Goal: Information Seeking & Learning: Check status

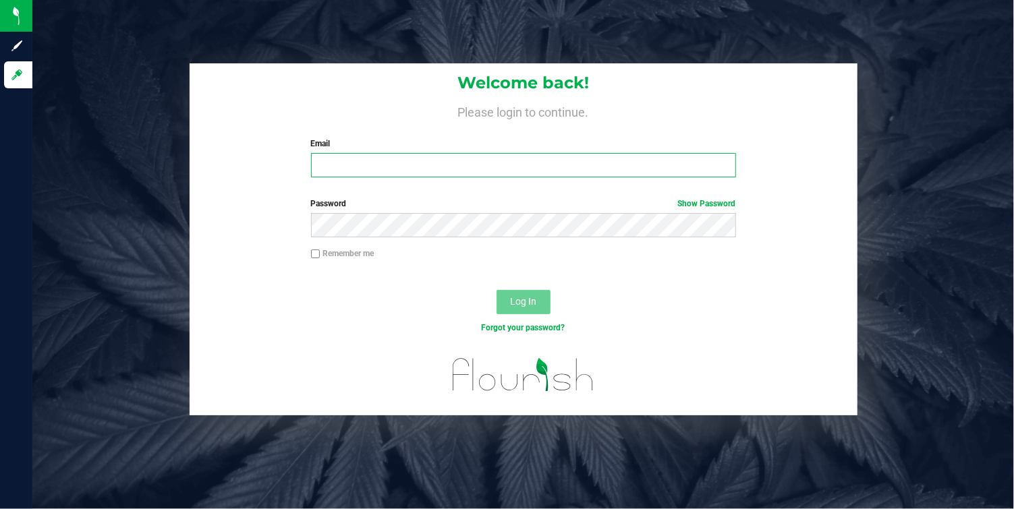
type input "[EMAIL_ADDRESS][DOMAIN_NAME]"
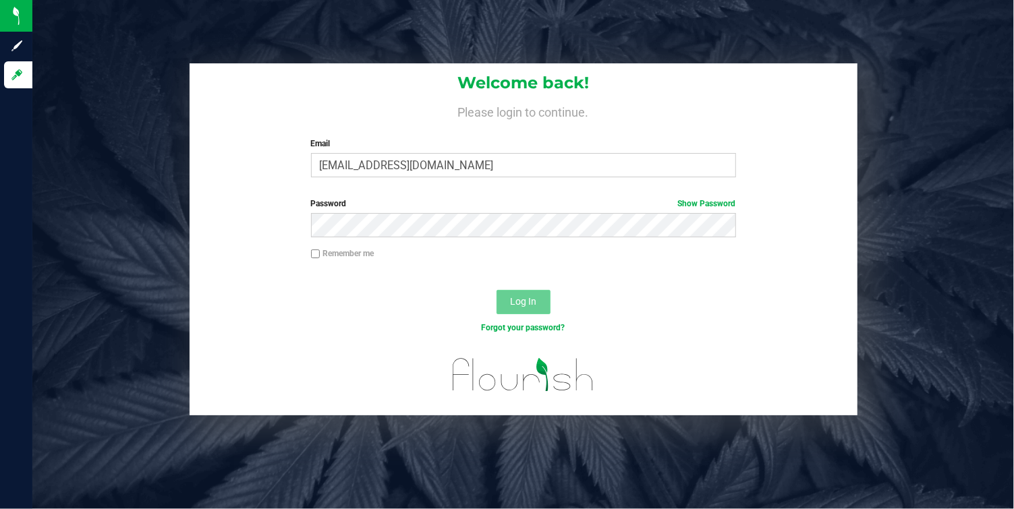
click at [516, 306] on span "Log In" at bounding box center [523, 301] width 26 height 11
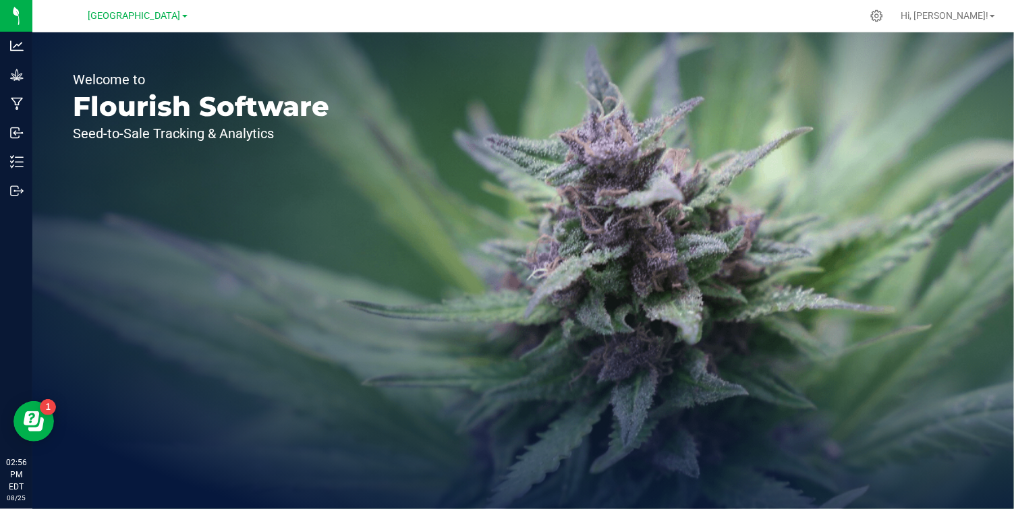
click at [649, 72] on icon at bounding box center [647, 72] width 15 height 15
click at [178, 14] on span "[GEOGRAPHIC_DATA]" at bounding box center [134, 16] width 92 height 12
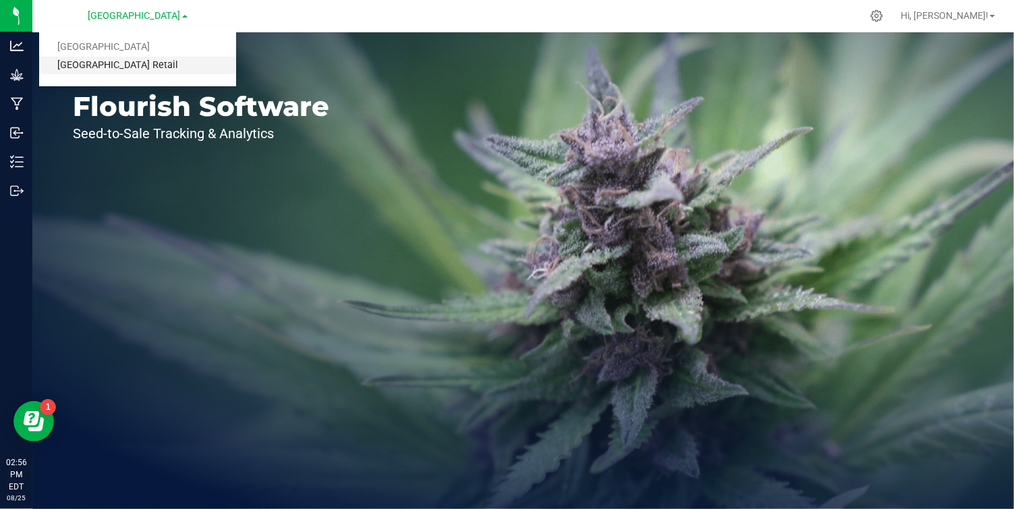
click at [142, 71] on link "[GEOGRAPHIC_DATA] Retail" at bounding box center [137, 66] width 197 height 18
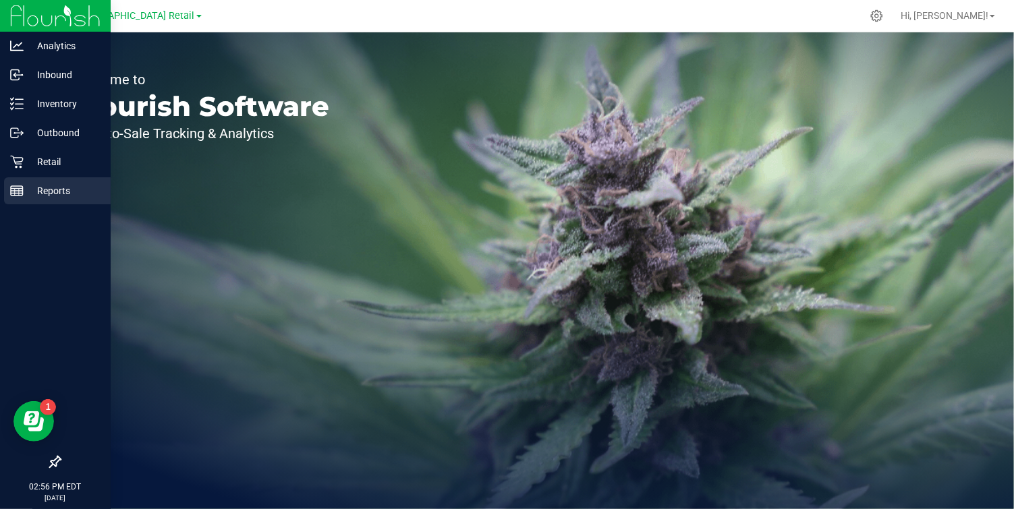
click at [20, 192] on icon at bounding box center [16, 190] width 13 height 13
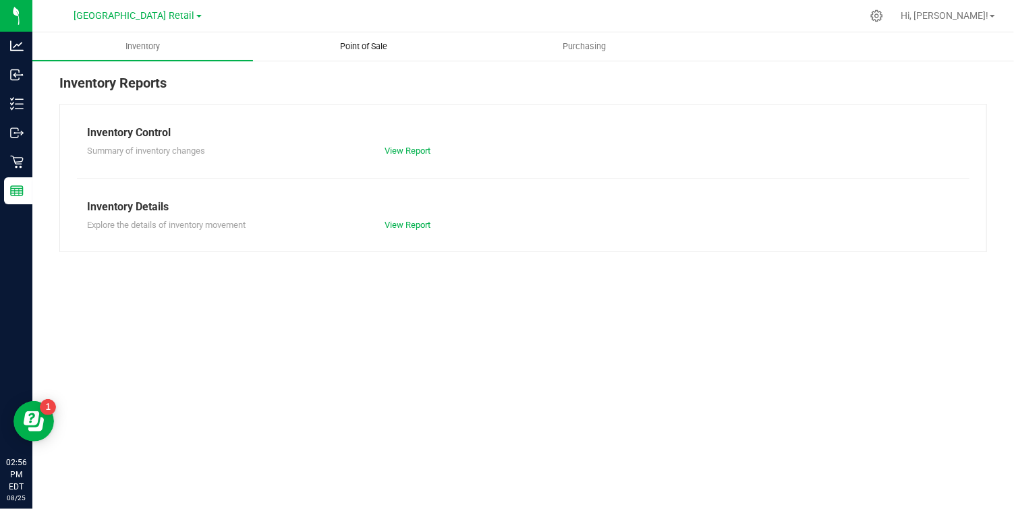
click at [373, 41] on span "Point of Sale" at bounding box center [364, 46] width 84 height 12
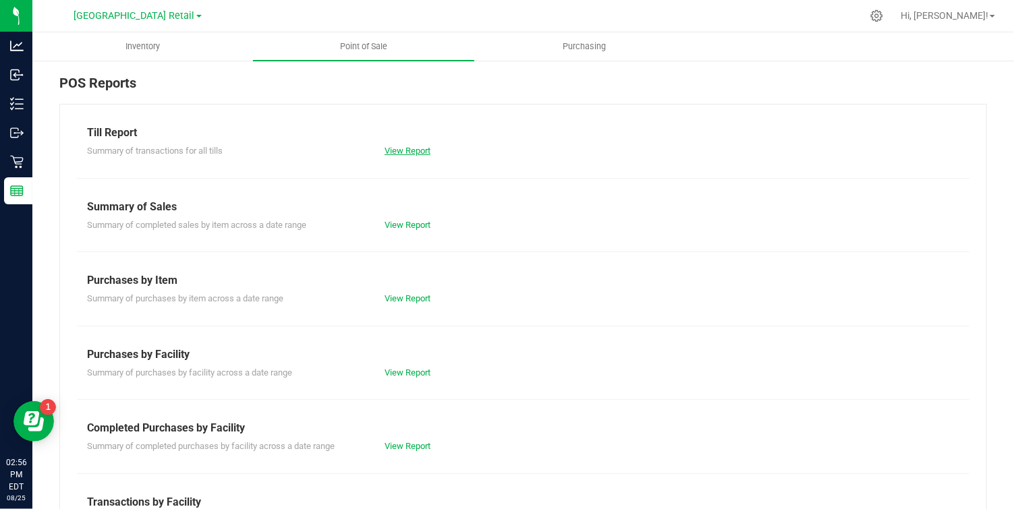
click at [405, 146] on link "View Report" at bounding box center [408, 151] width 46 height 10
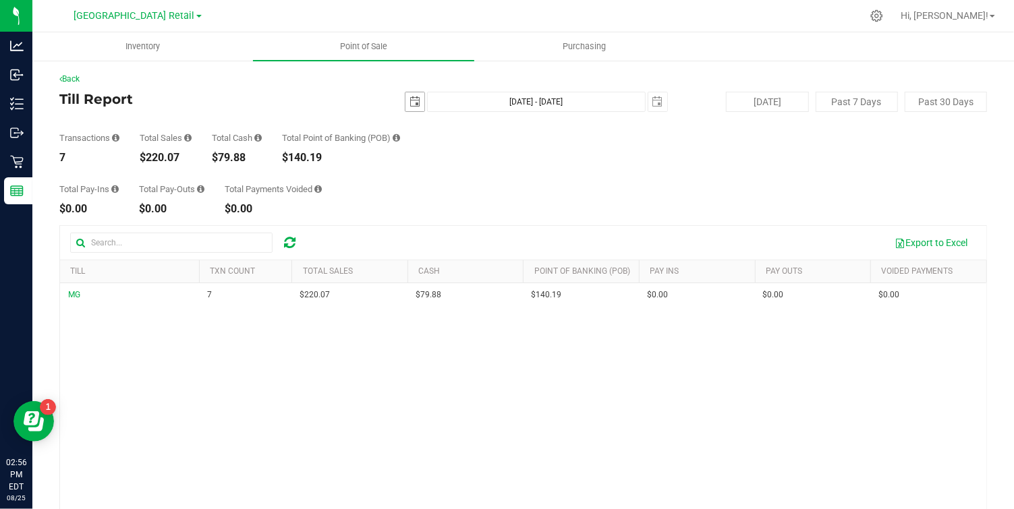
click at [410, 100] on span "select" at bounding box center [415, 101] width 11 height 11
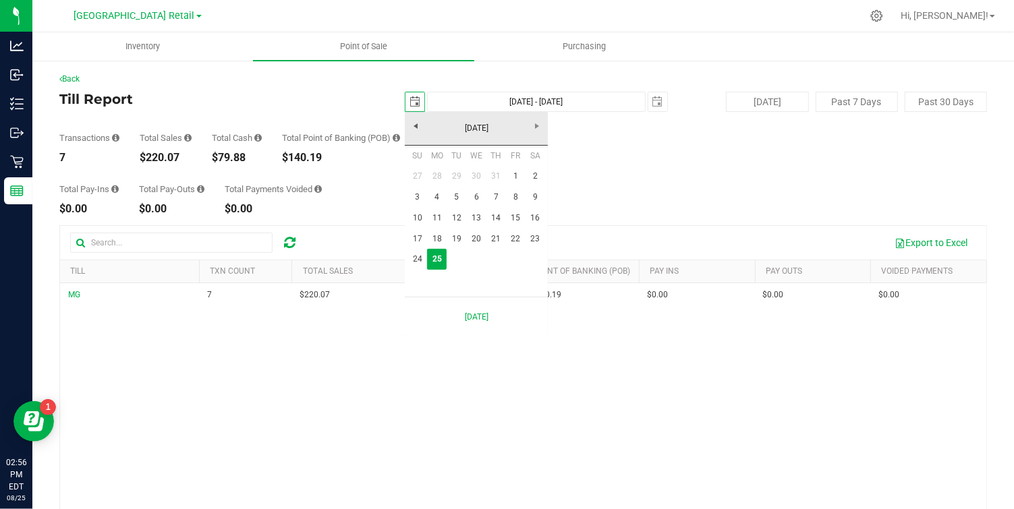
scroll to position [0, 34]
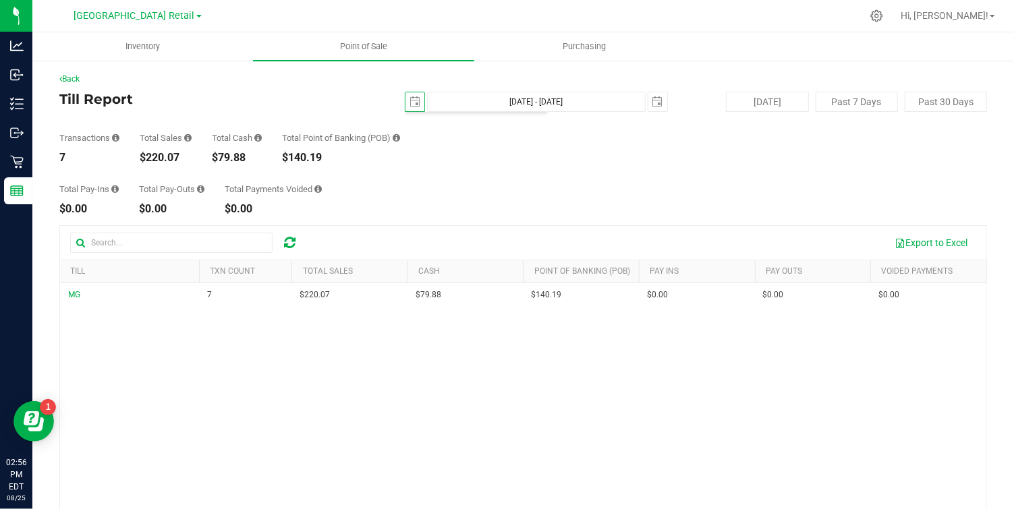
click at [632, 199] on div "Total Pay-Ins $0.00 Total Pay-Outs $0.00 Total Payments Voided $0.00" at bounding box center [523, 188] width 928 height 51
click at [159, 155] on div "$220.07" at bounding box center [166, 157] width 52 height 11
click at [512, 186] on div "Total Pay-Ins $0.00 Total Pay-Outs $0.00 Total Payments Voided $0.00" at bounding box center [523, 188] width 928 height 51
